Goal: Information Seeking & Learning: Learn about a topic

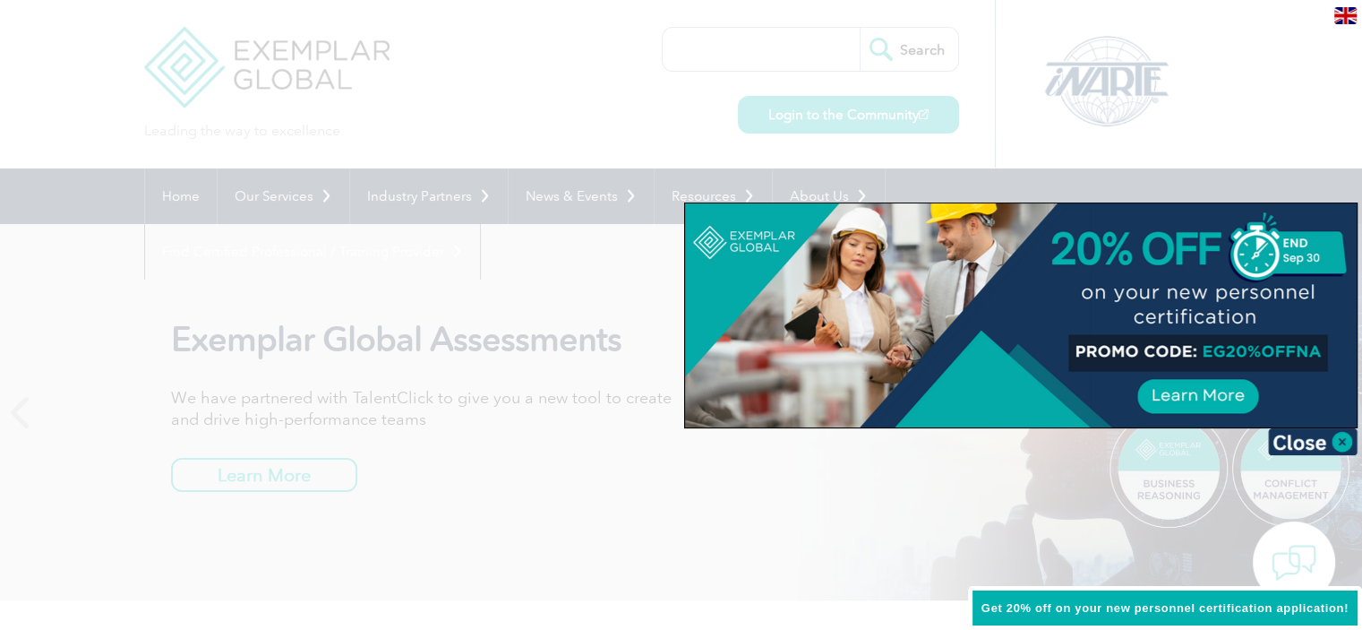
click at [1228, 397] on div at bounding box center [1021, 315] width 672 height 224
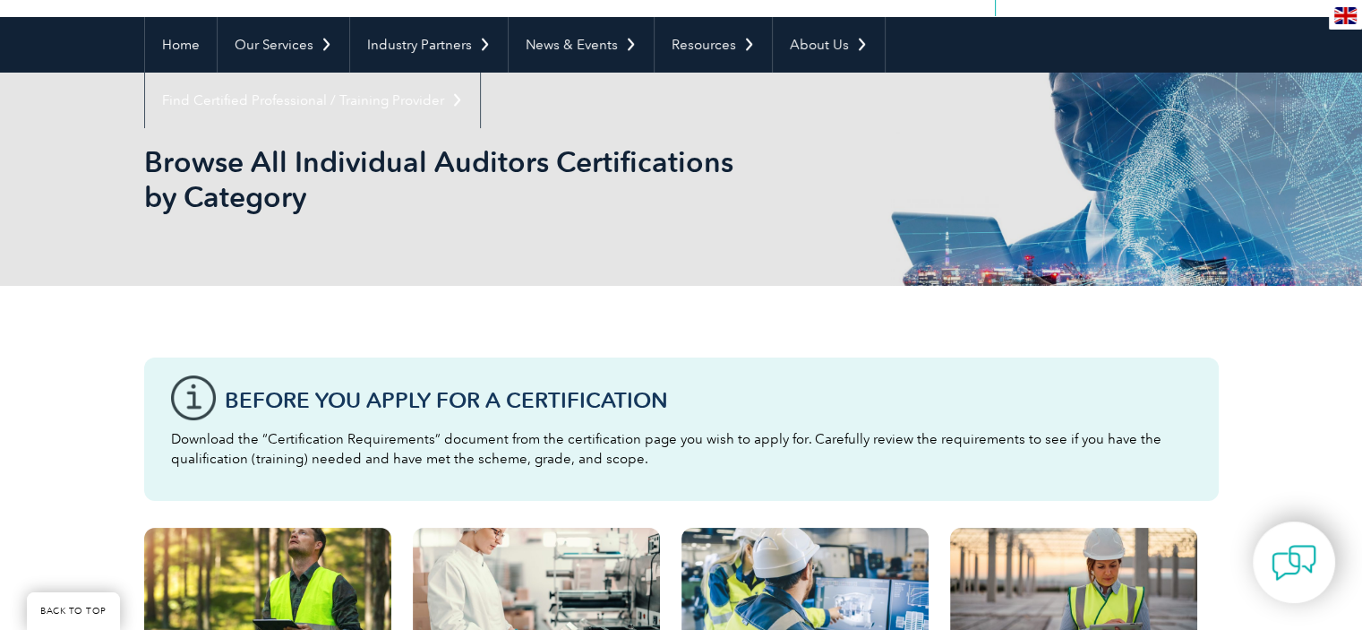
scroll to position [124, 0]
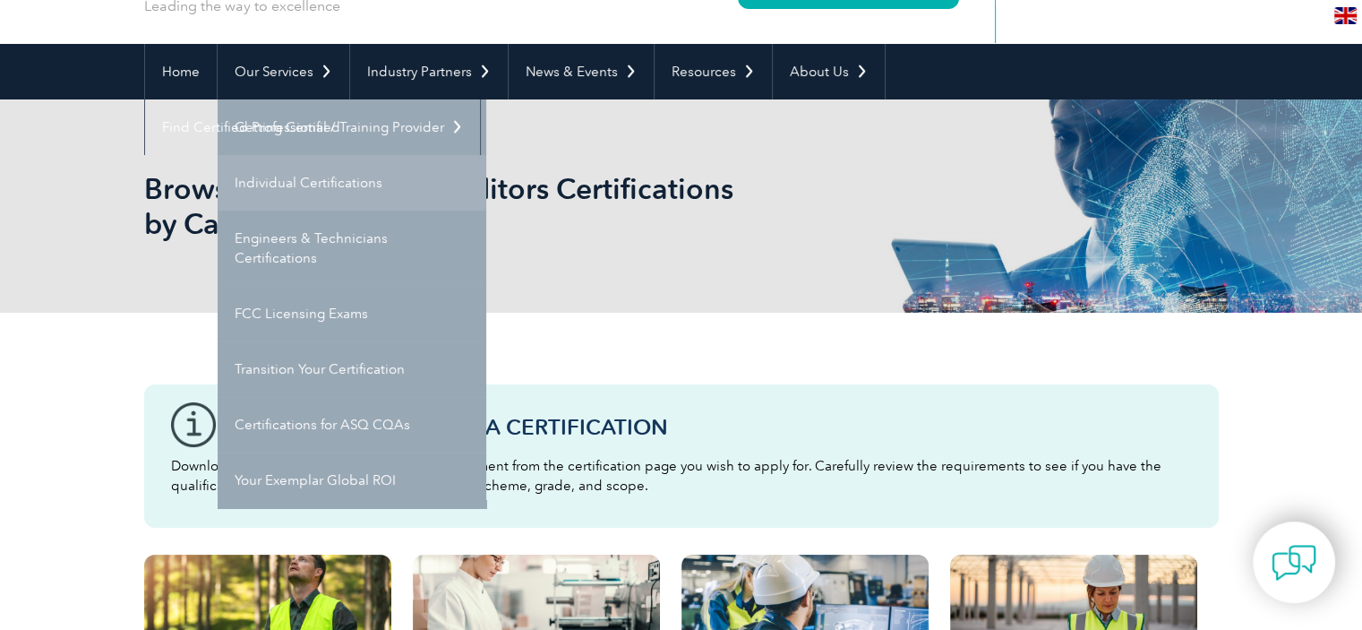
click at [337, 179] on link "Individual Certifications" at bounding box center [352, 183] width 269 height 56
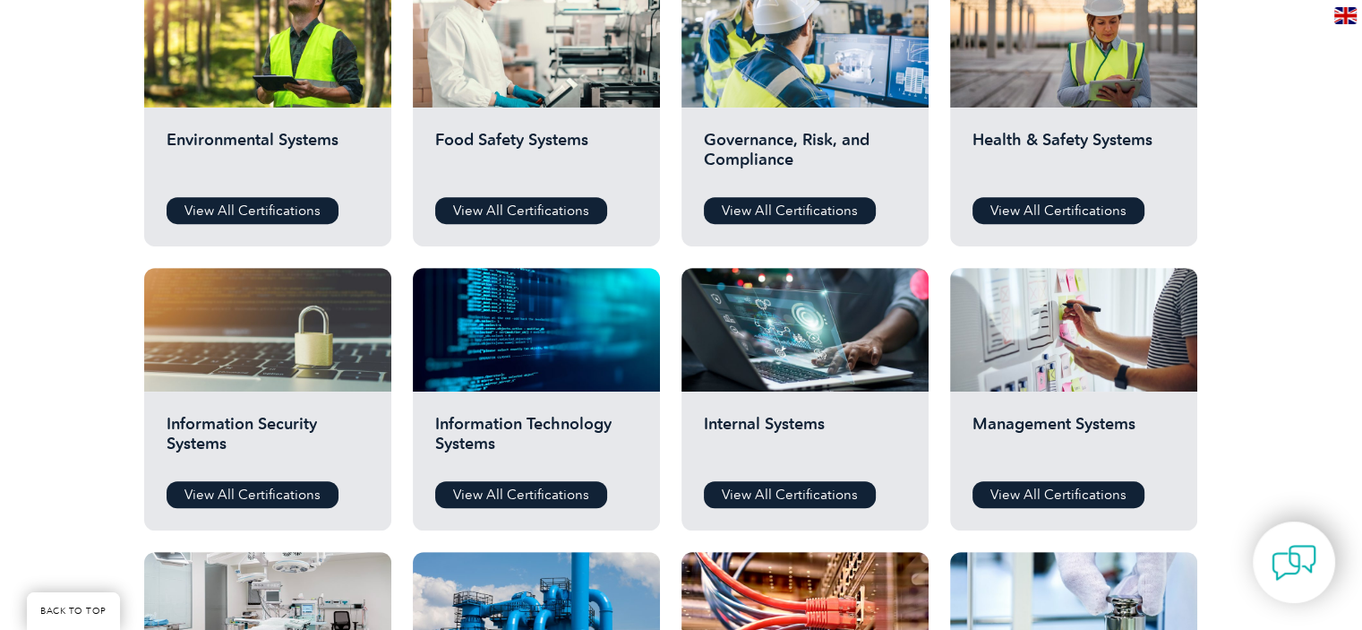
scroll to position [627, 0]
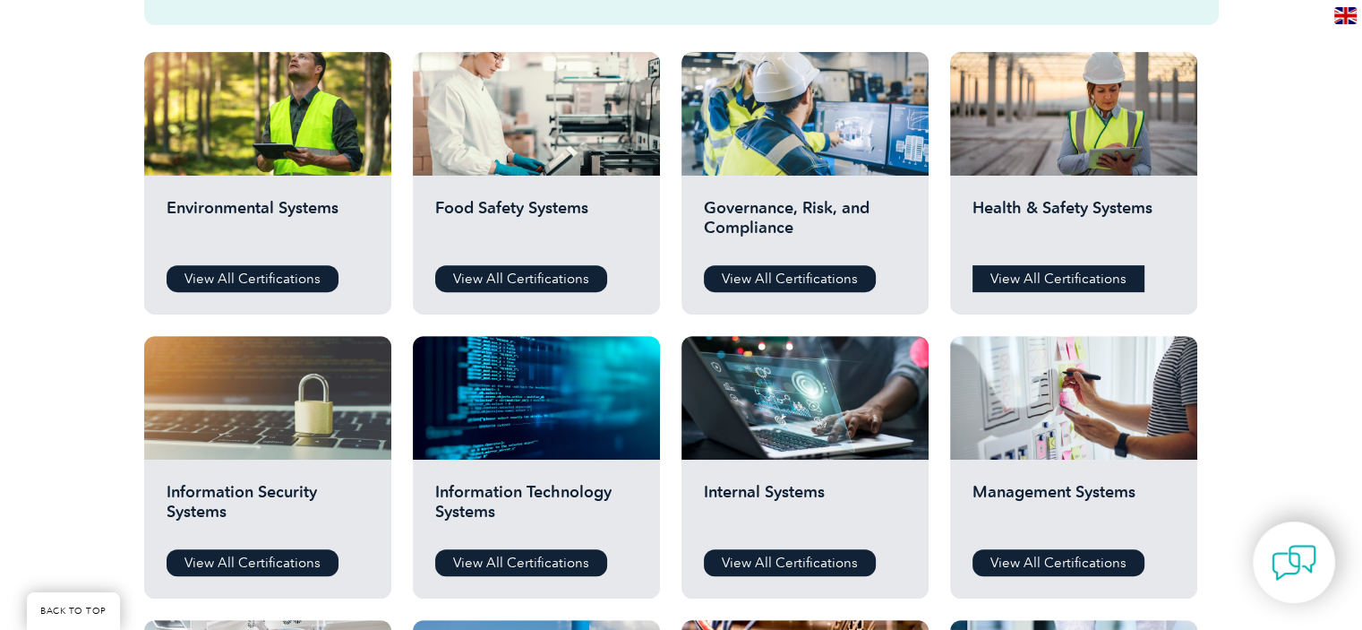
click at [1047, 274] on link "View All Certifications" at bounding box center [1059, 278] width 172 height 27
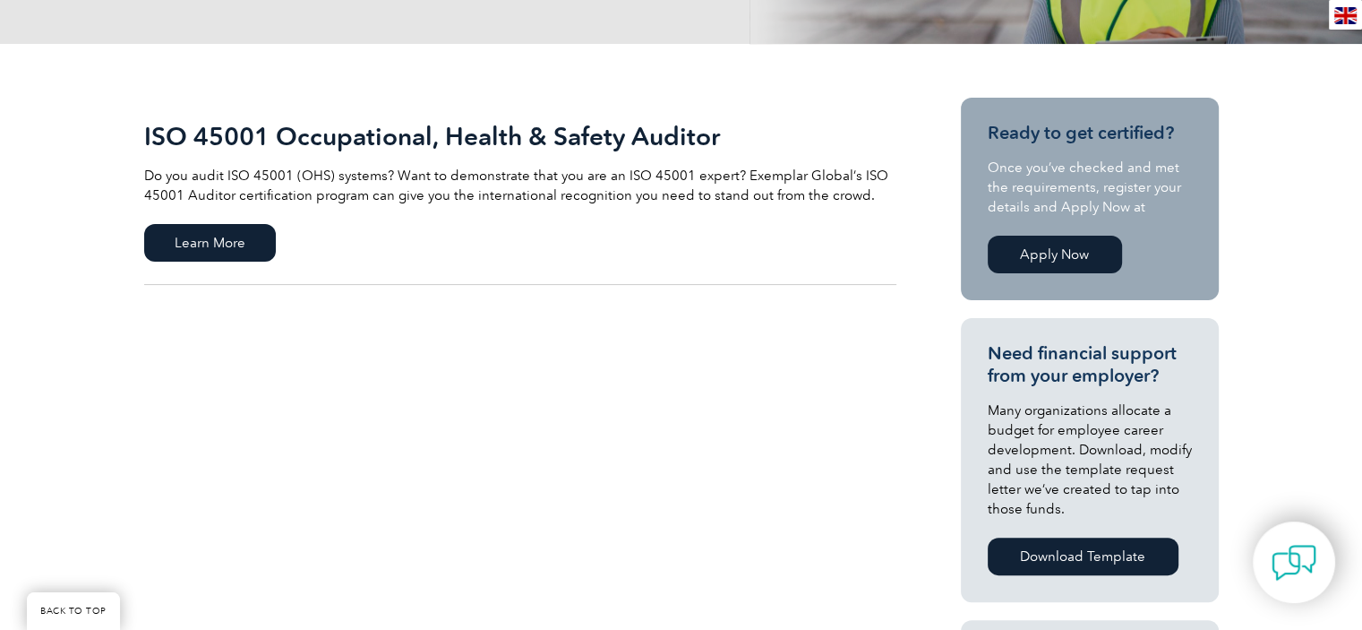
scroll to position [179, 0]
